Goal: Find contact information: Obtain details needed to contact an individual or organization

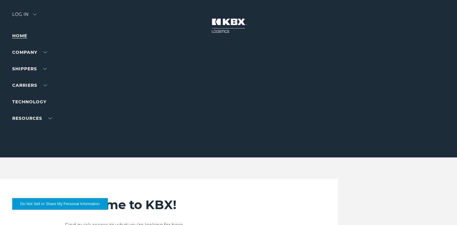
click at [18, 33] on link "Home" at bounding box center [19, 35] width 15 height 5
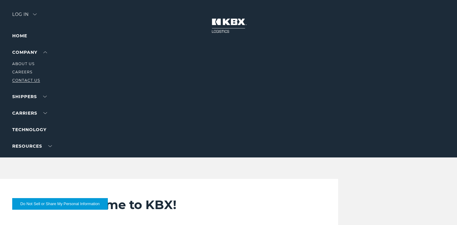
click at [26, 78] on link "Contact Us" at bounding box center [26, 80] width 28 height 5
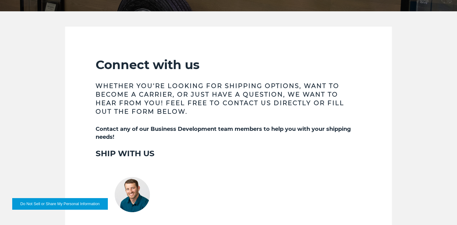
scroll to position [146, 0]
